Goal: Task Accomplishment & Management: Use online tool/utility

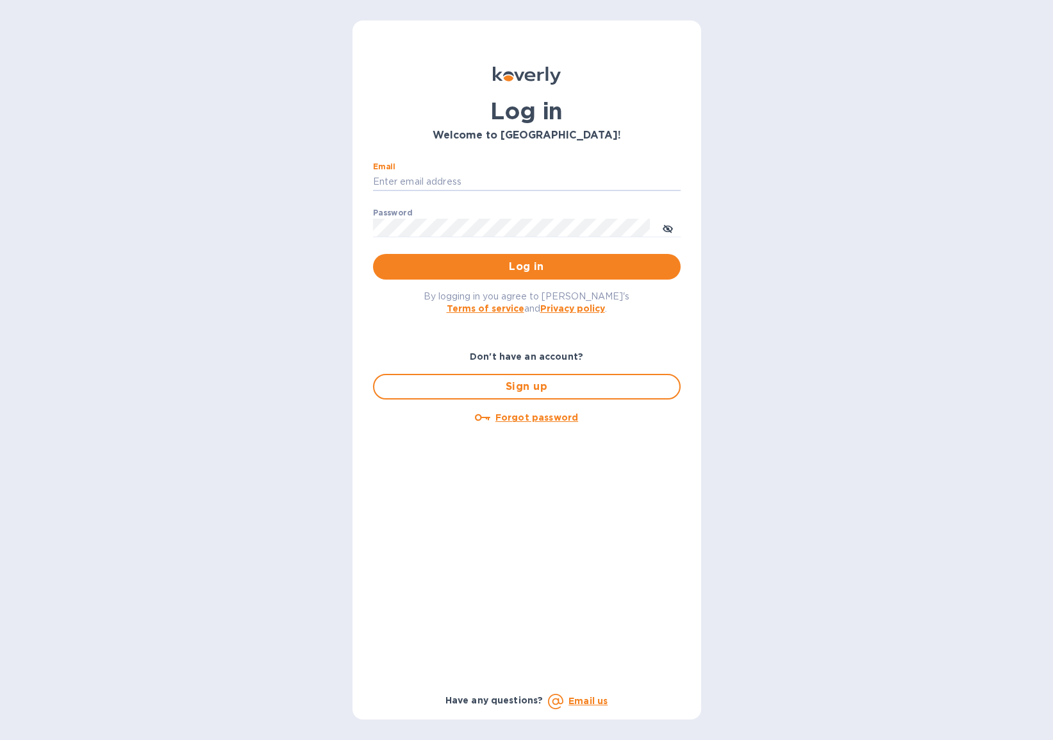
type input "bjensen@bonvivantimports.com"
click at [470, 266] on span "Log in" at bounding box center [526, 266] width 287 height 15
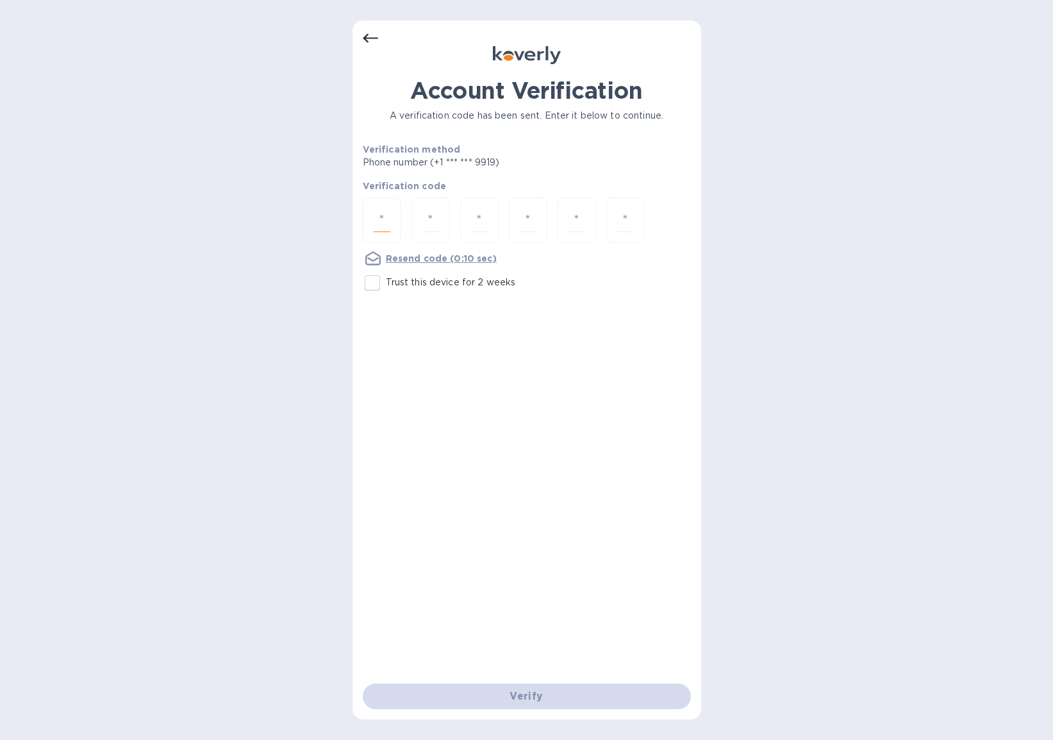
click at [386, 217] on input "number" at bounding box center [382, 220] width 17 height 24
type input "8"
type input "6"
type input "9"
type input "7"
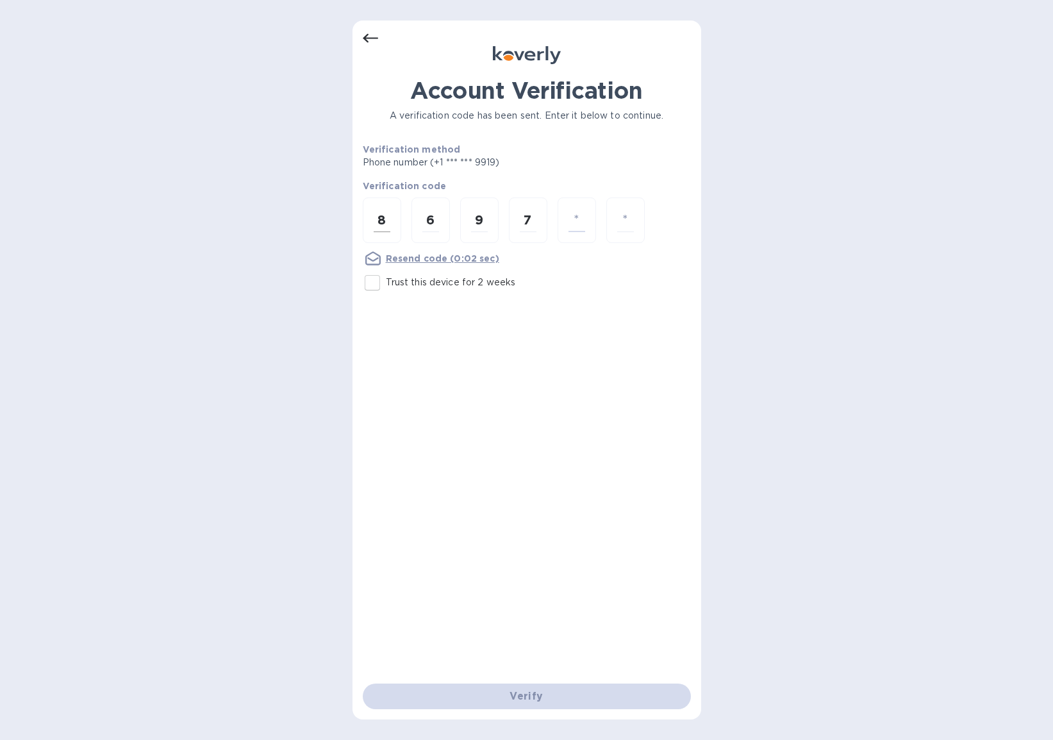
type input "4"
type input "6"
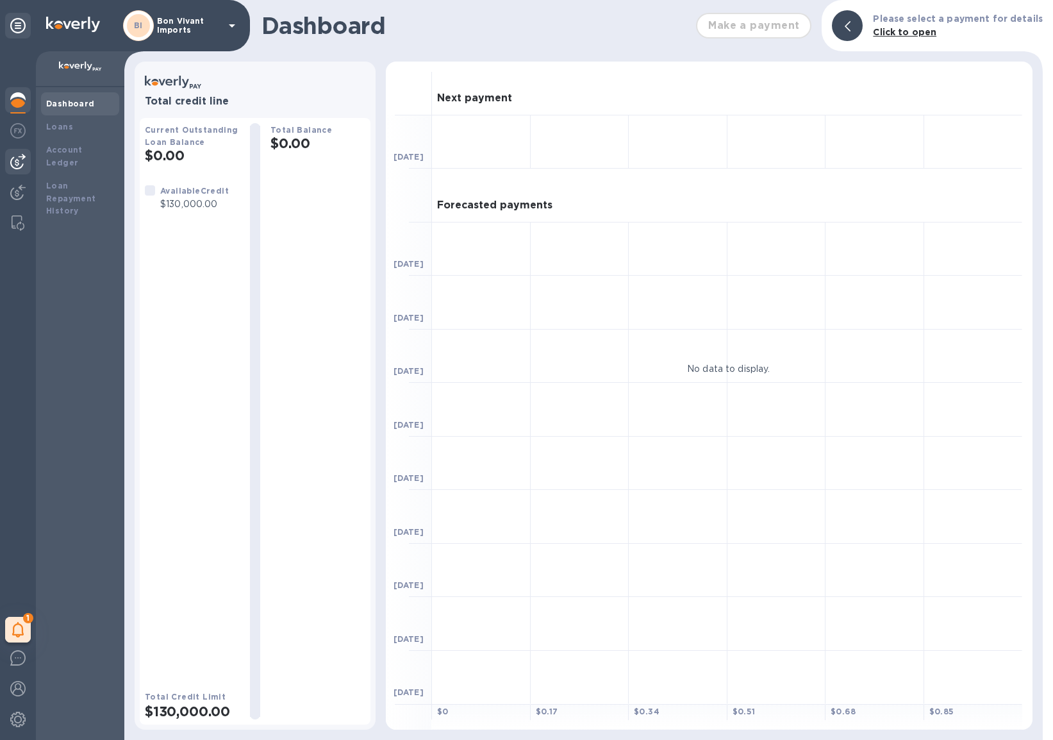
click at [20, 160] on img at bounding box center [17, 161] width 15 height 15
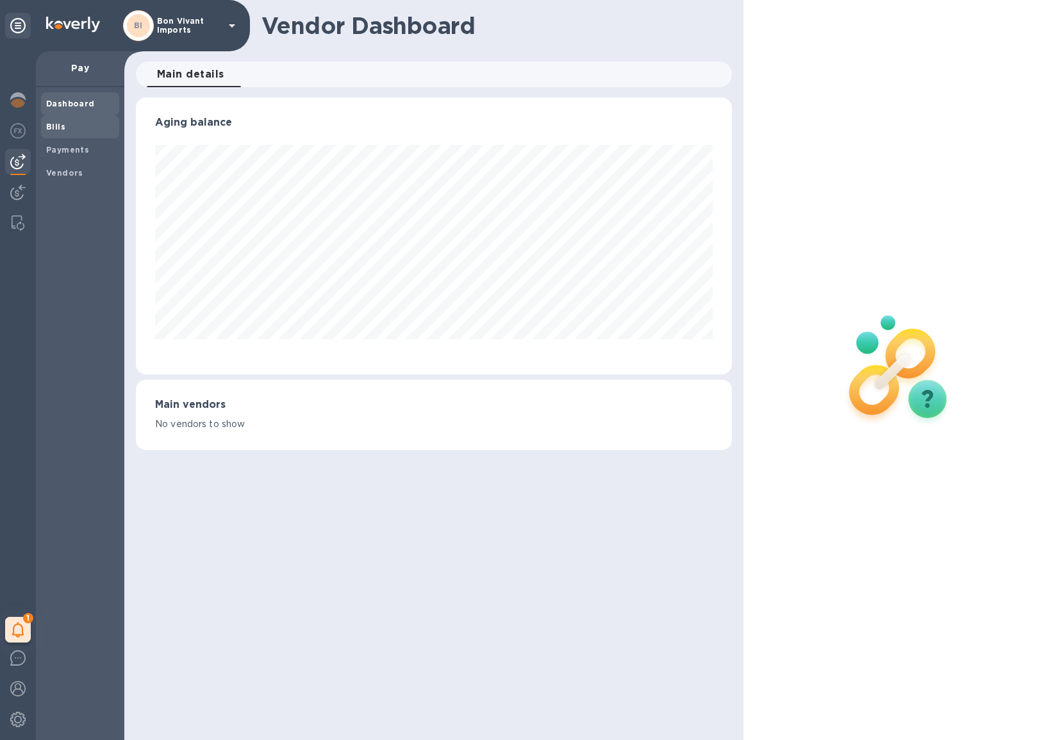
scroll to position [277, 596]
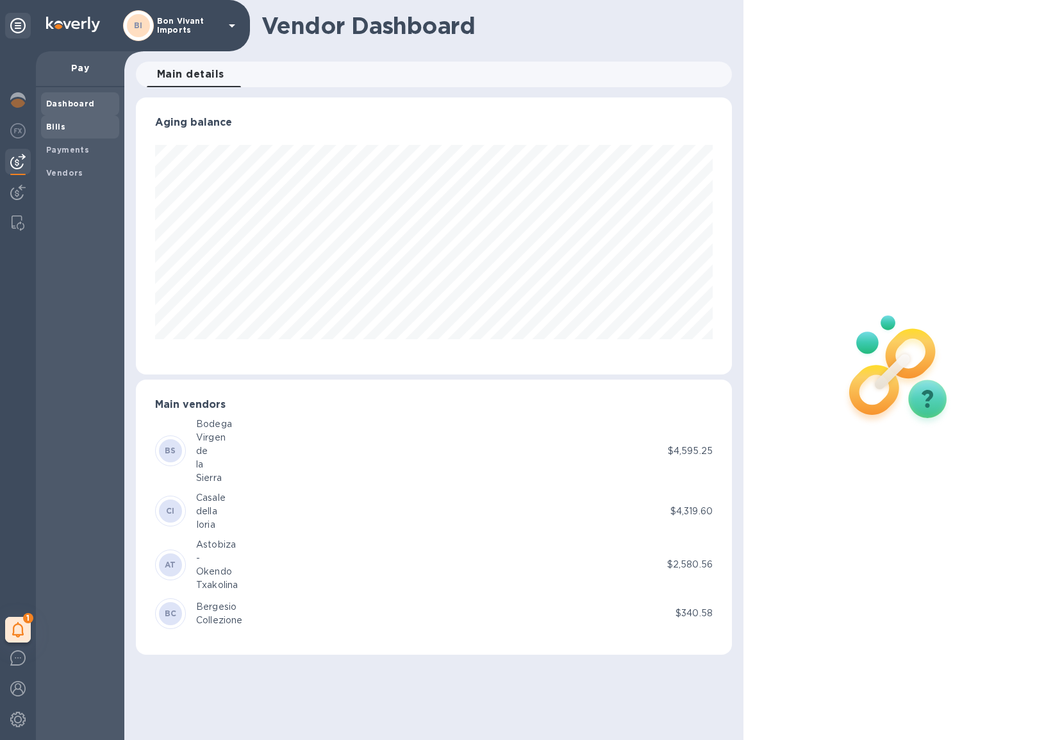
click at [69, 127] on span "Bills" at bounding box center [80, 126] width 68 height 13
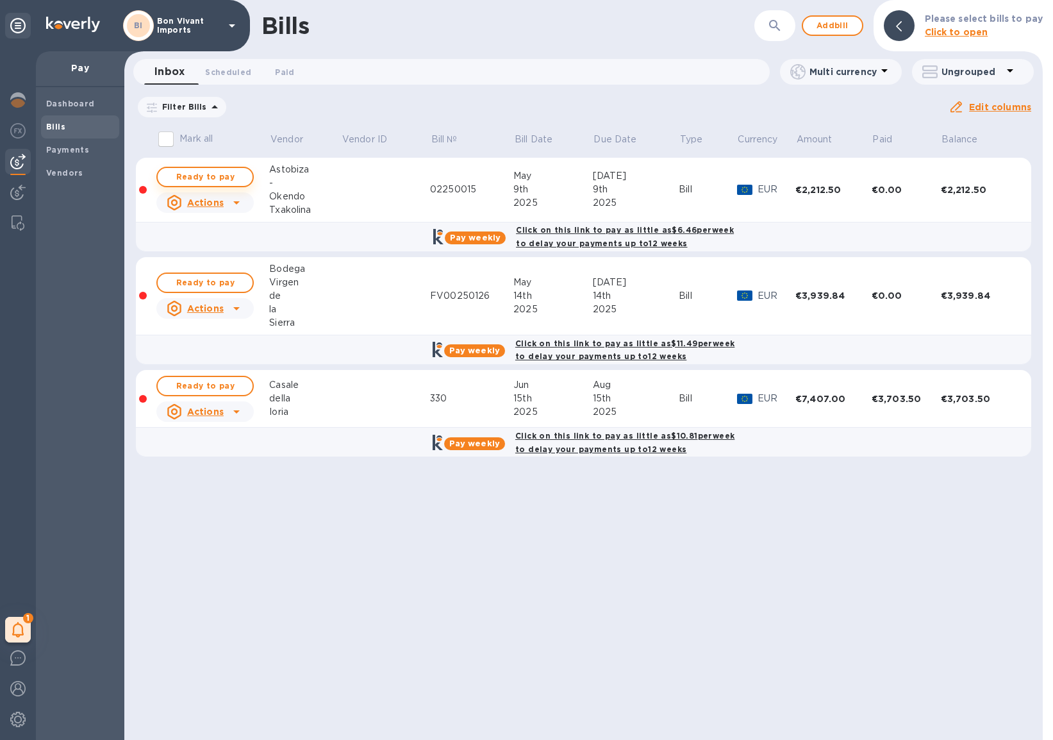
click at [233, 175] on span "Ready to pay" at bounding box center [205, 176] width 74 height 15
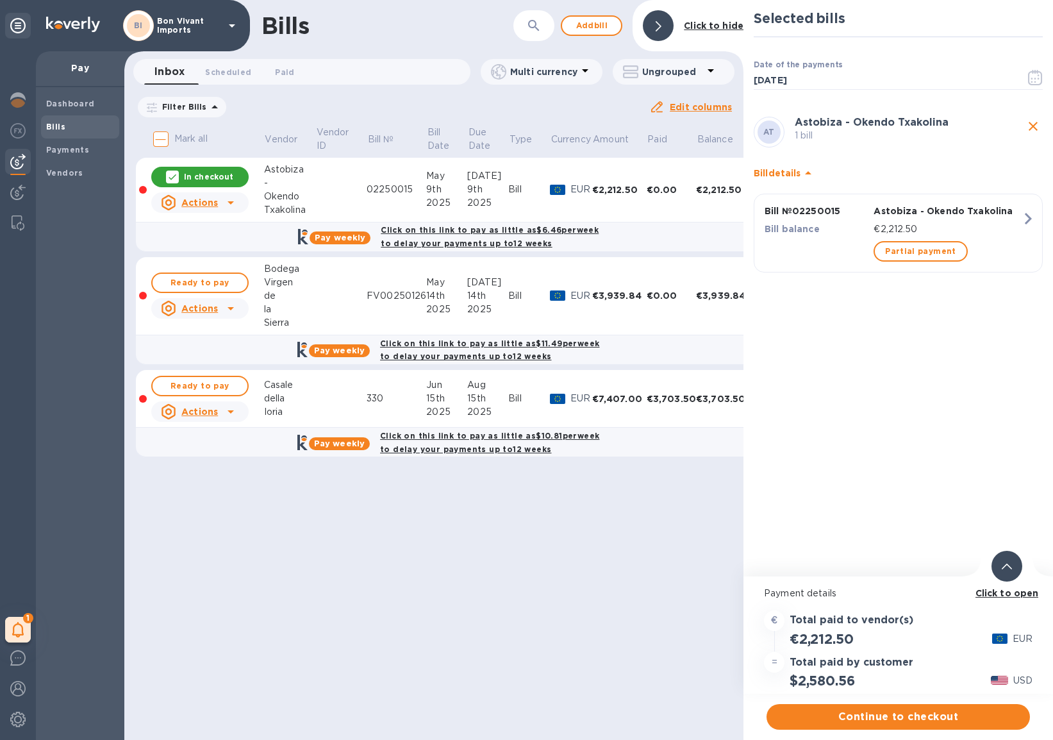
click at [203, 178] on p "In checkout" at bounding box center [208, 176] width 49 height 11
